Goal: Find specific page/section: Find specific page/section

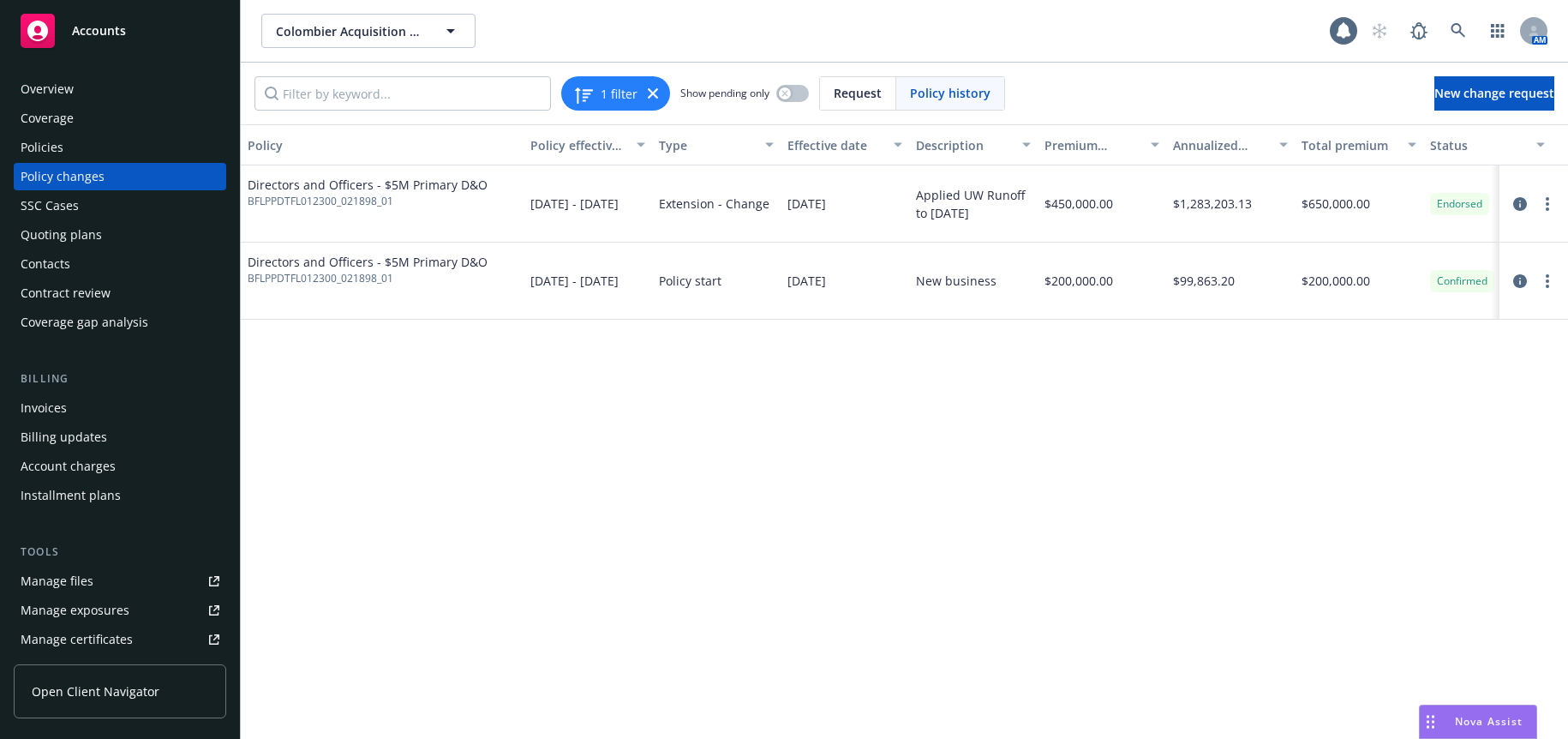
click at [47, 403] on div "Invoices" at bounding box center [43, 408] width 46 height 27
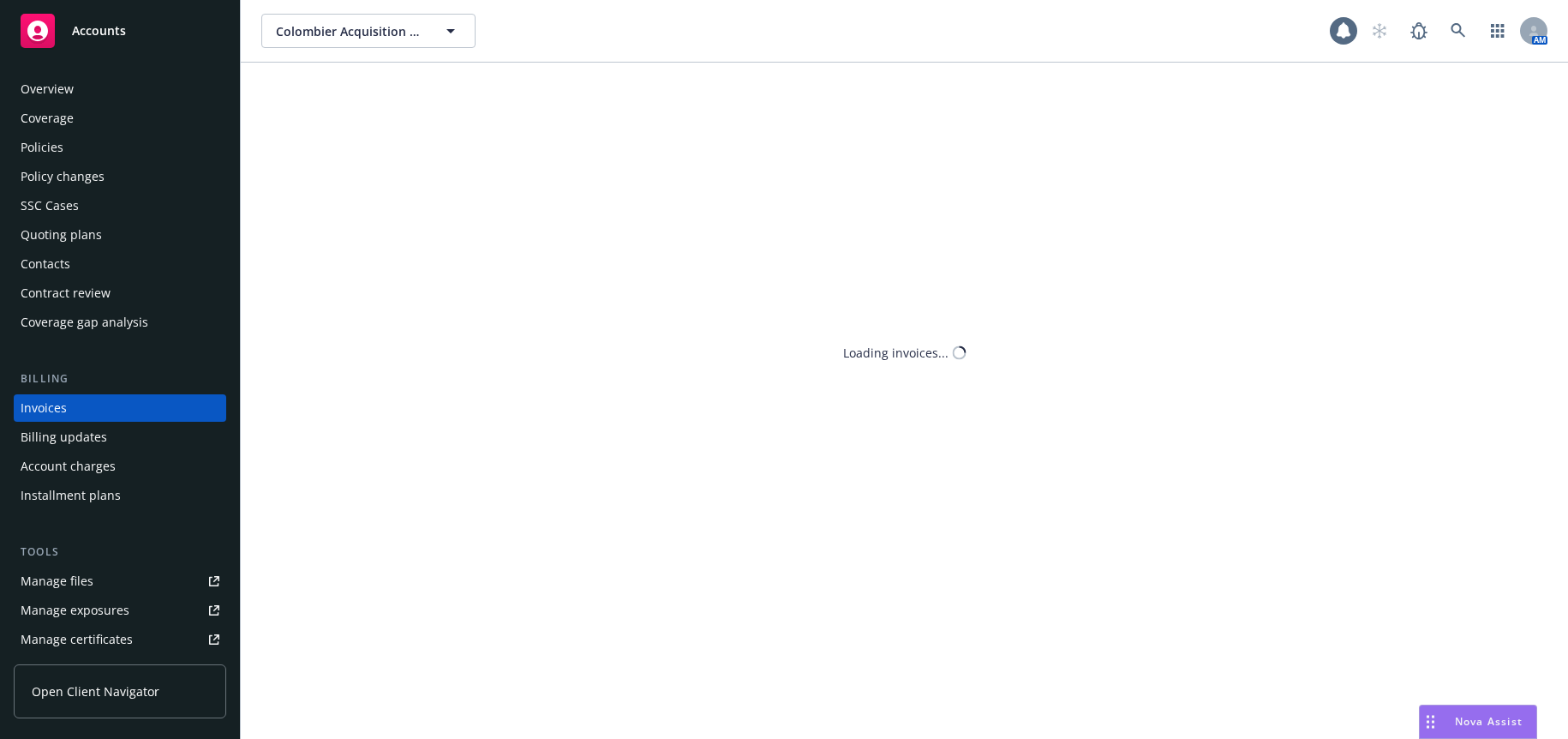
scroll to position [11, 0]
